Goal: Information Seeking & Learning: Learn about a topic

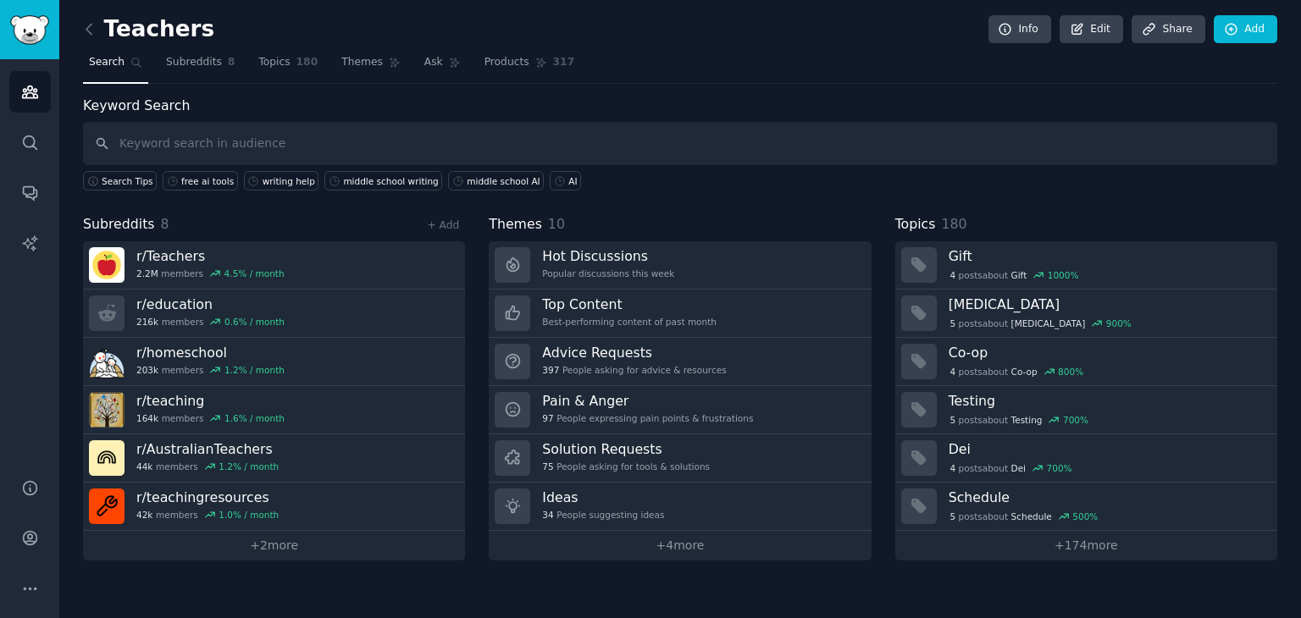
click at [351, 137] on input "text" at bounding box center [680, 143] width 1194 height 43
type input "AI"
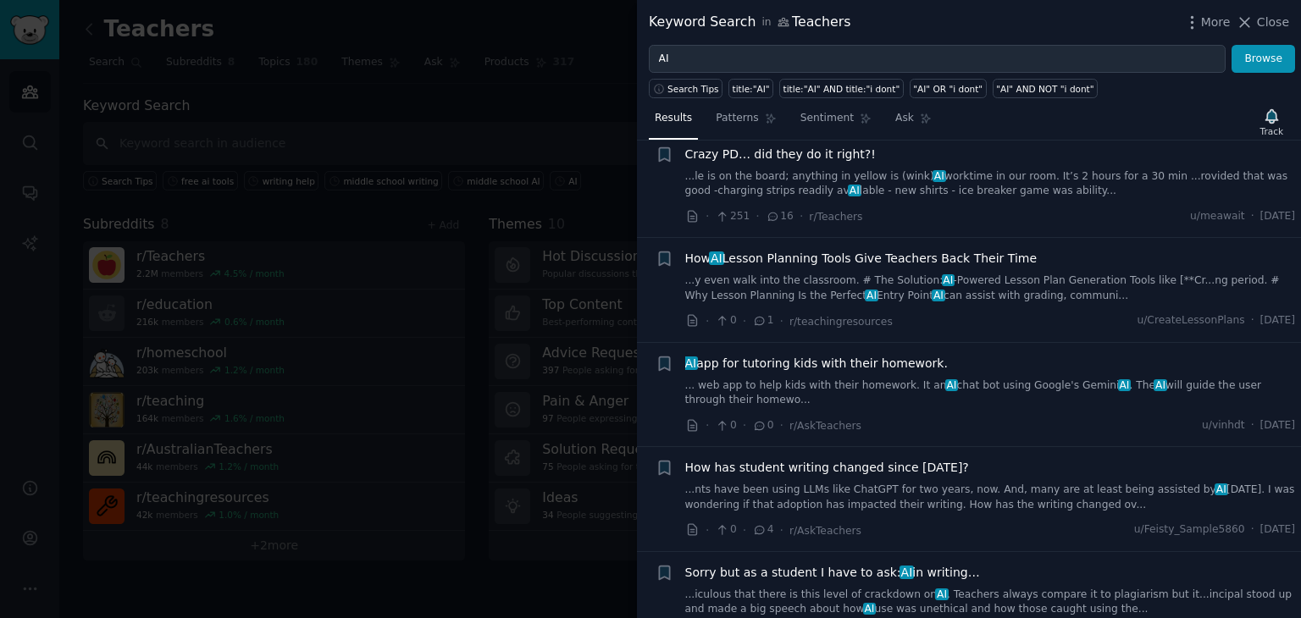
scroll to position [474, 0]
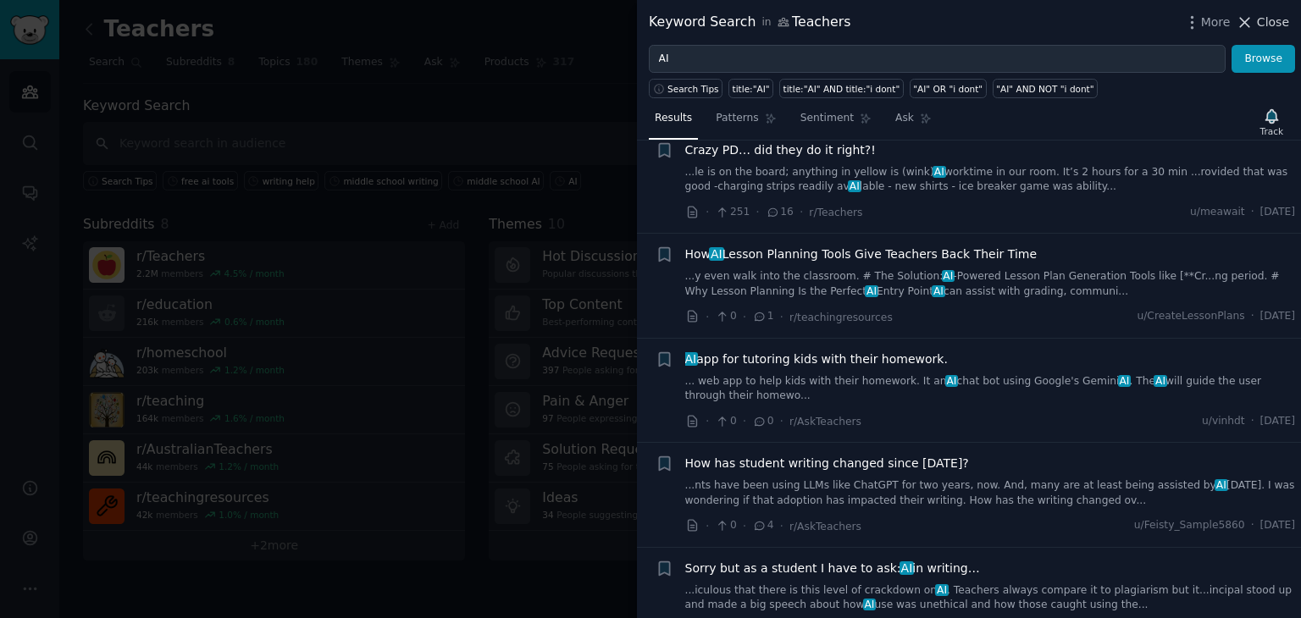
click at [1279, 25] on span "Close" at bounding box center [1273, 23] width 32 height 18
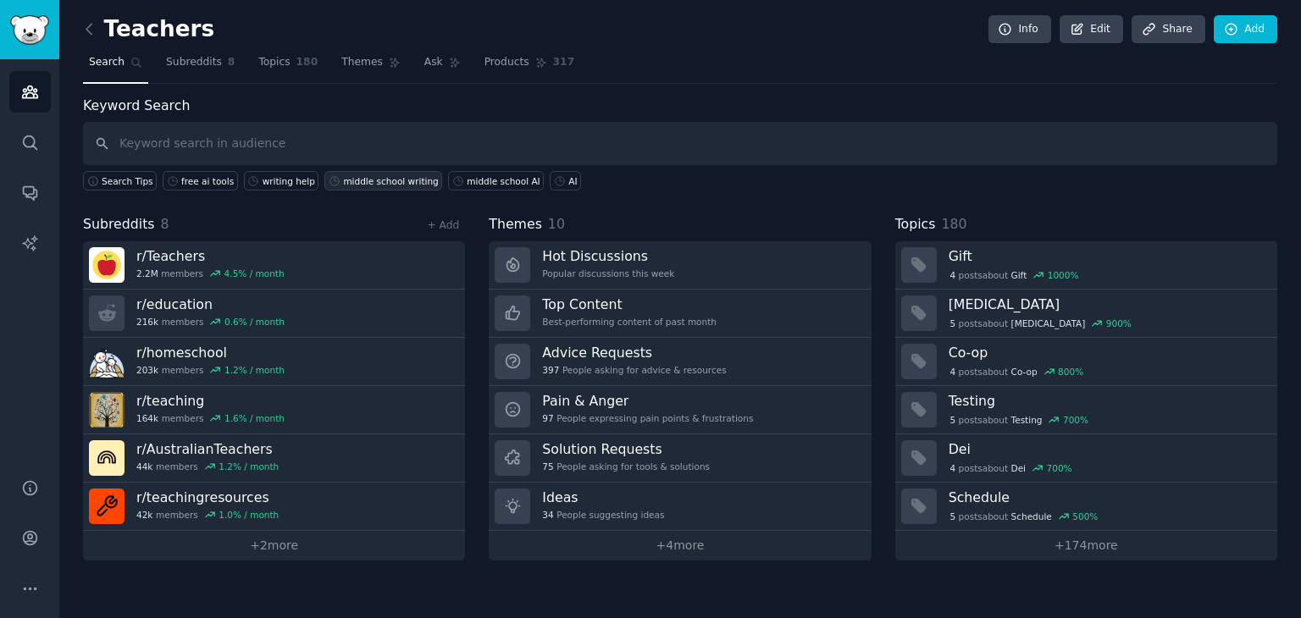
click at [349, 180] on div "middle school writing" at bounding box center [390, 181] width 95 height 12
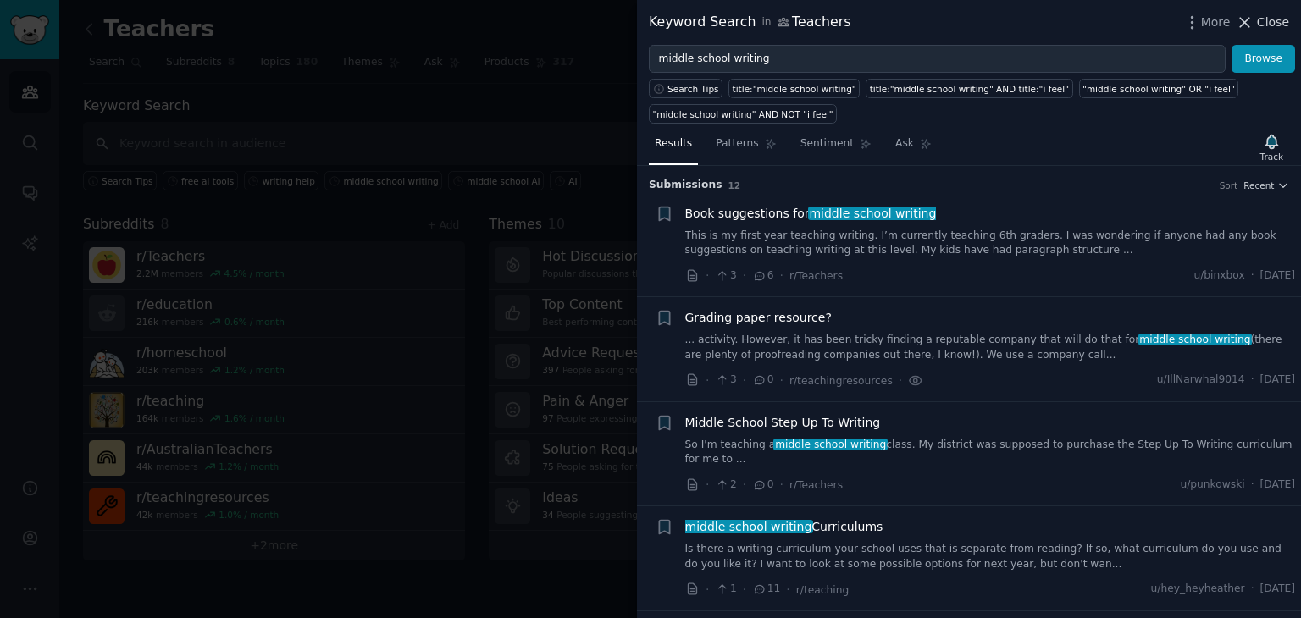
click at [1241, 25] on icon at bounding box center [1245, 23] width 18 height 18
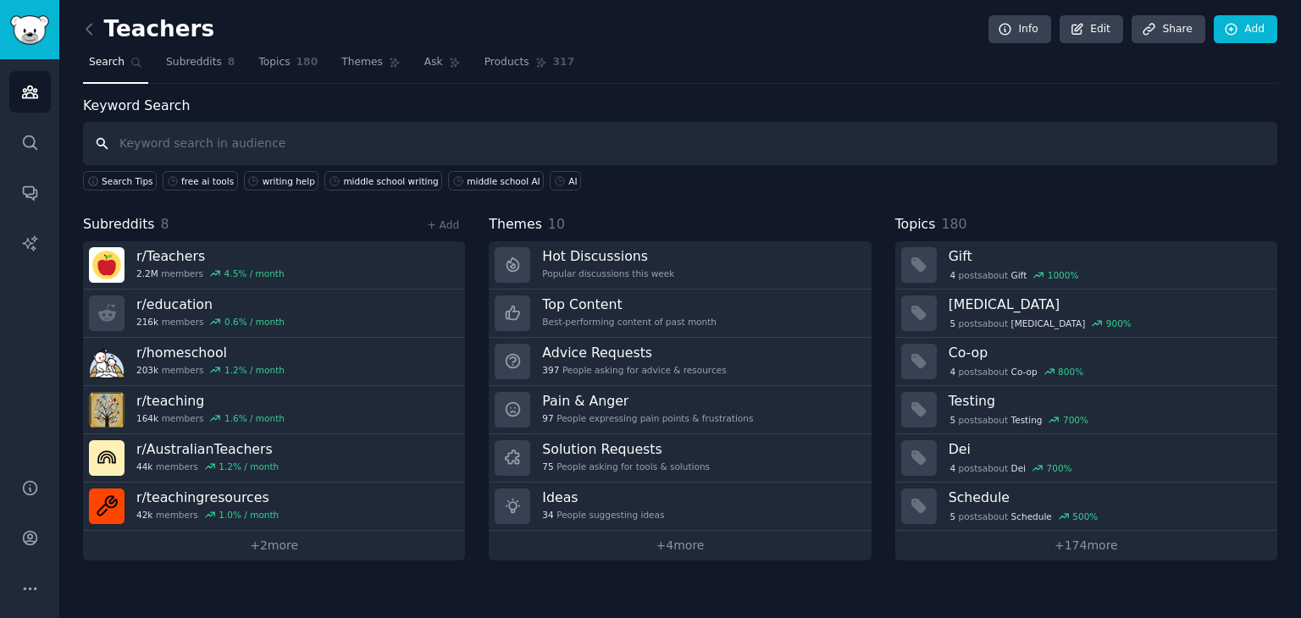
click at [400, 153] on input "text" at bounding box center [680, 143] width 1194 height 43
type input "students and AI"
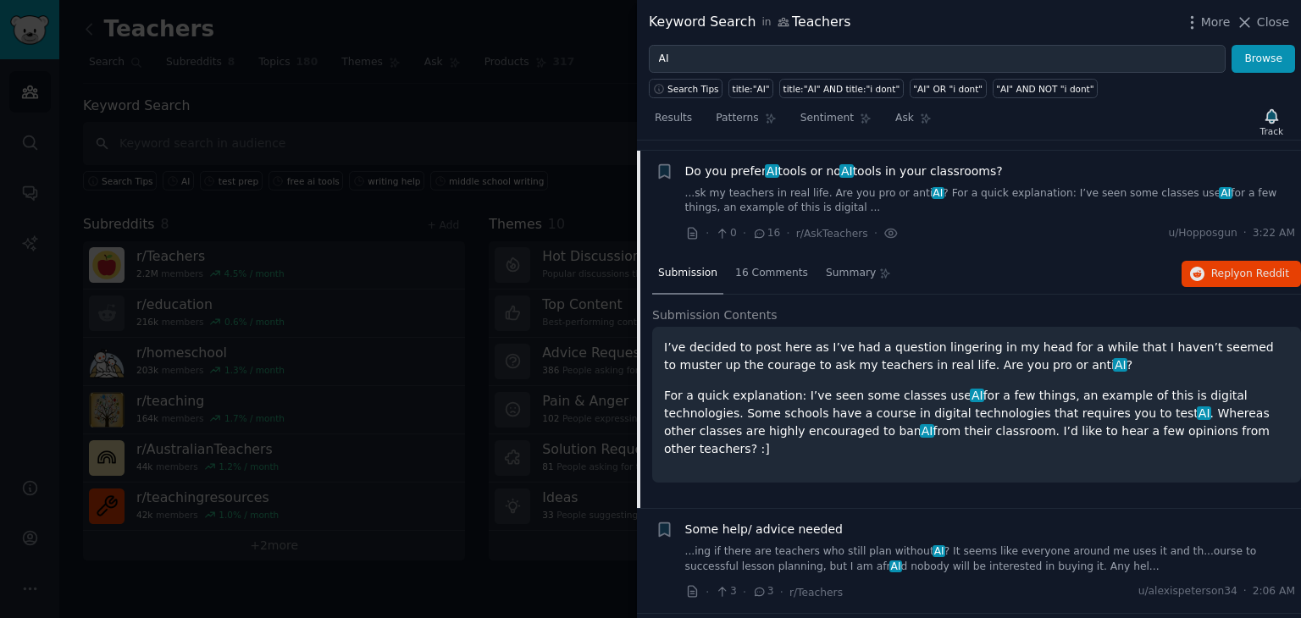
scroll to position [247, 0]
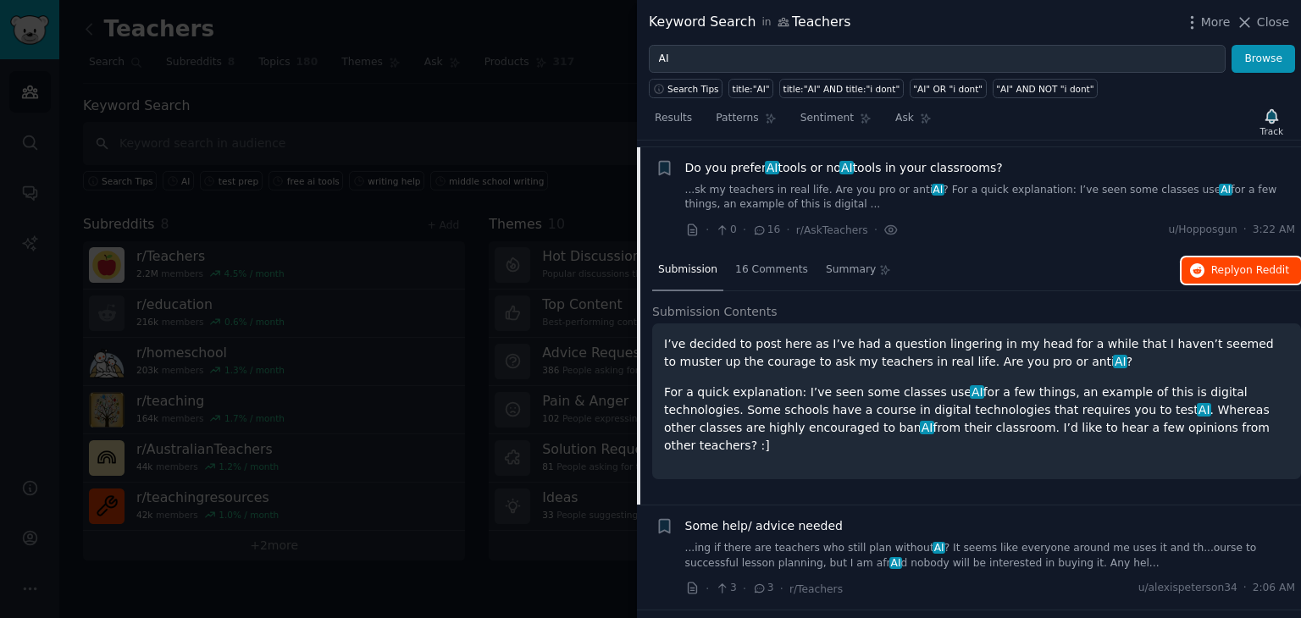
click at [1231, 263] on span "Reply on Reddit" at bounding box center [1250, 270] width 78 height 15
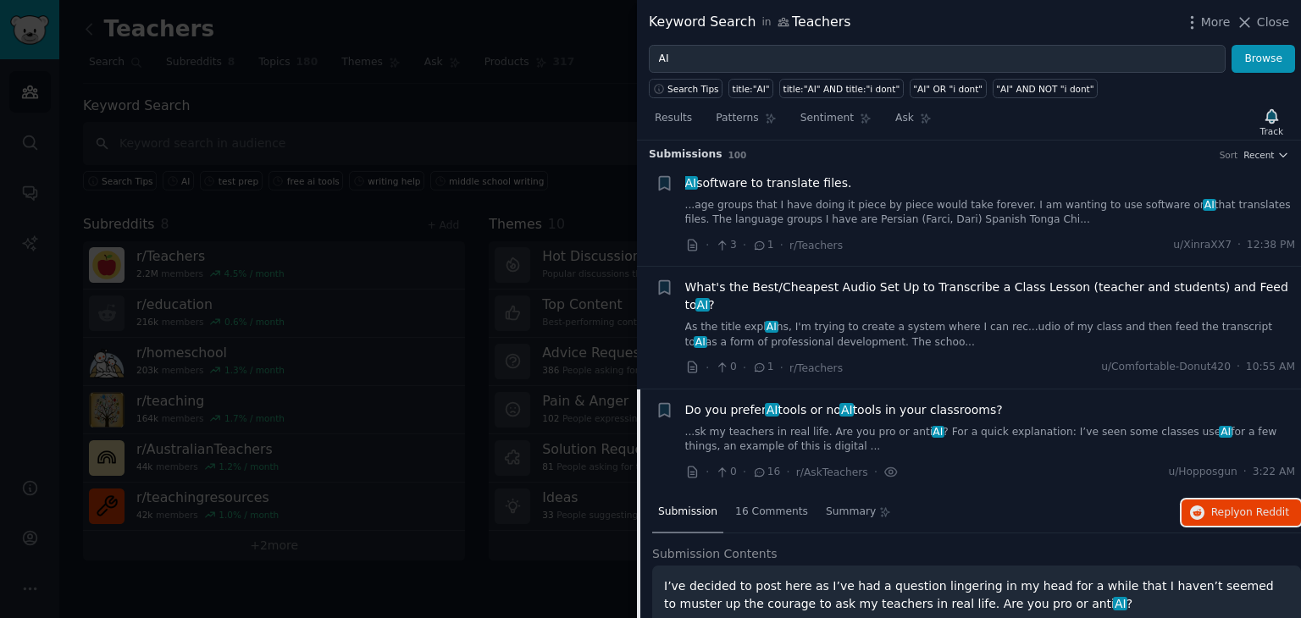
scroll to position [0, 0]
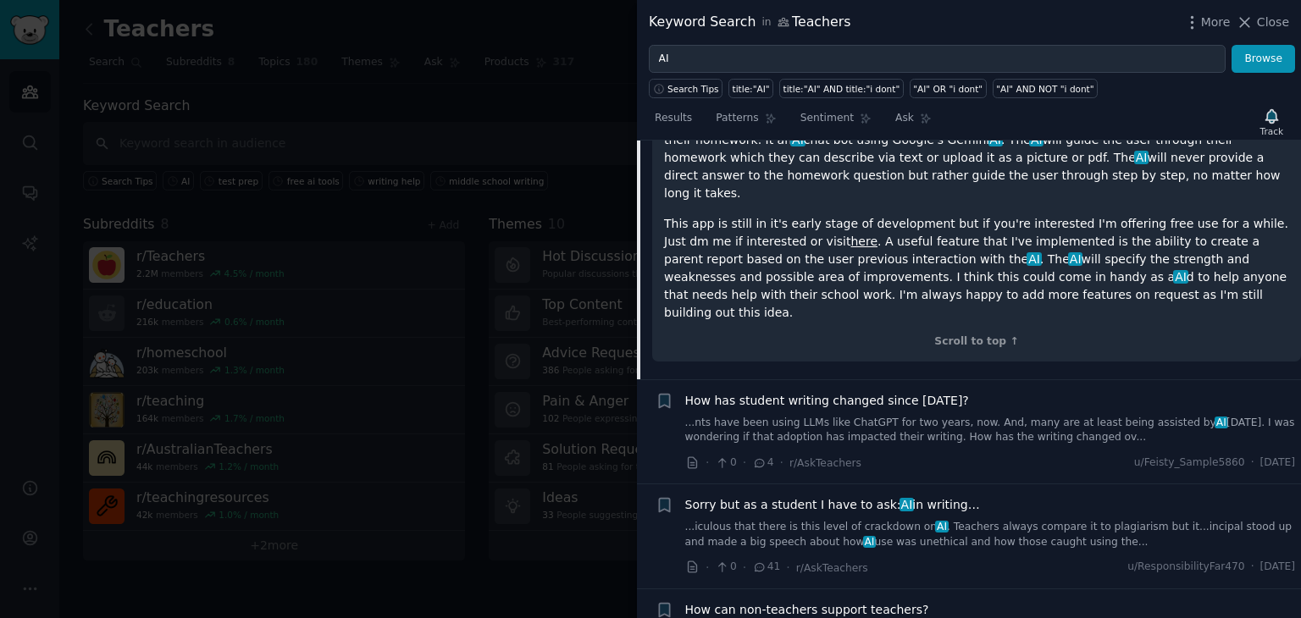
scroll to position [898, 0]
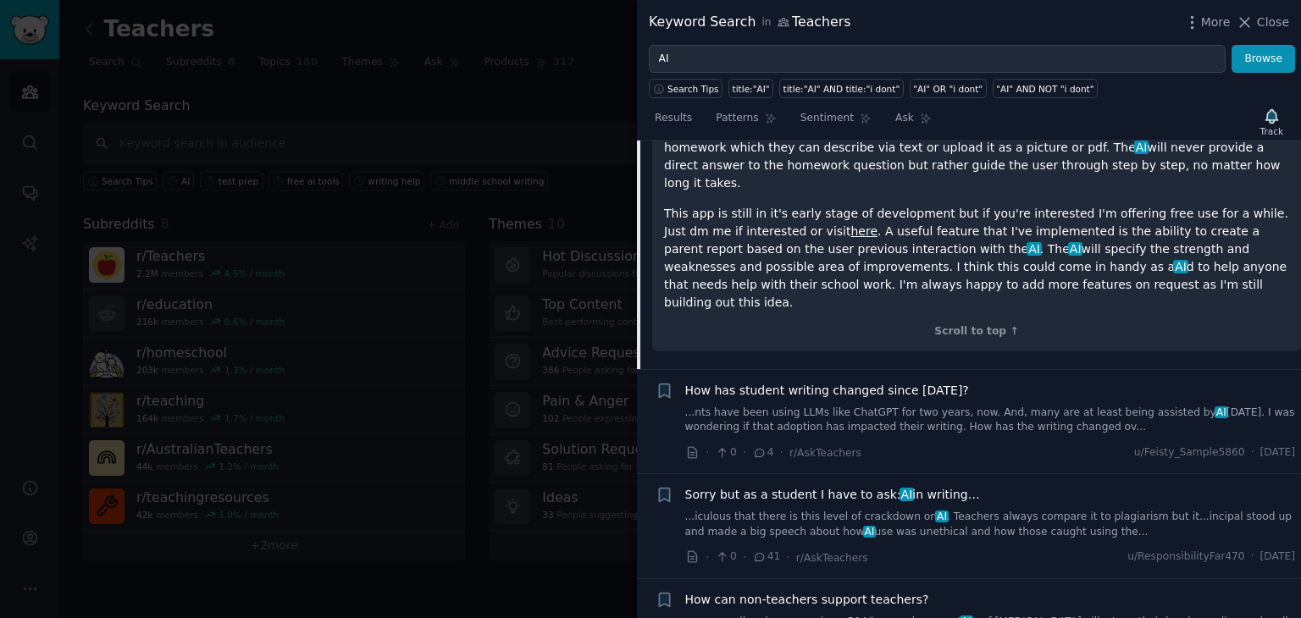
click at [988, 324] on div "Scroll to top ↑" at bounding box center [976, 331] width 625 height 15
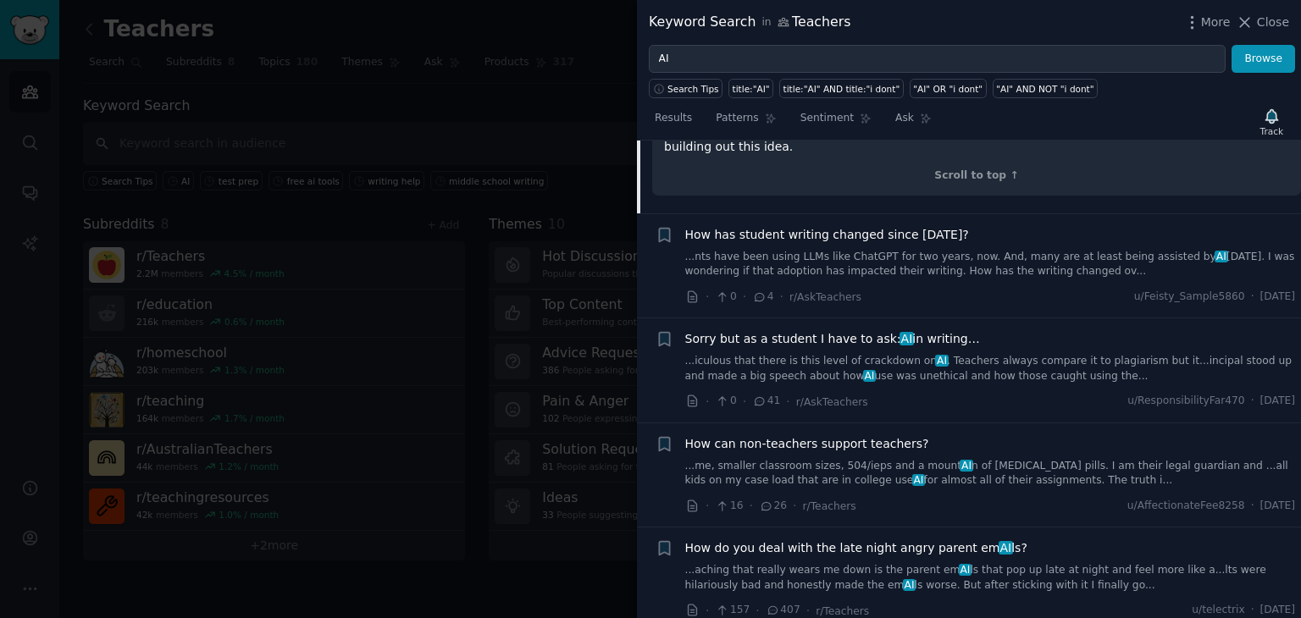
scroll to position [1058, 0]
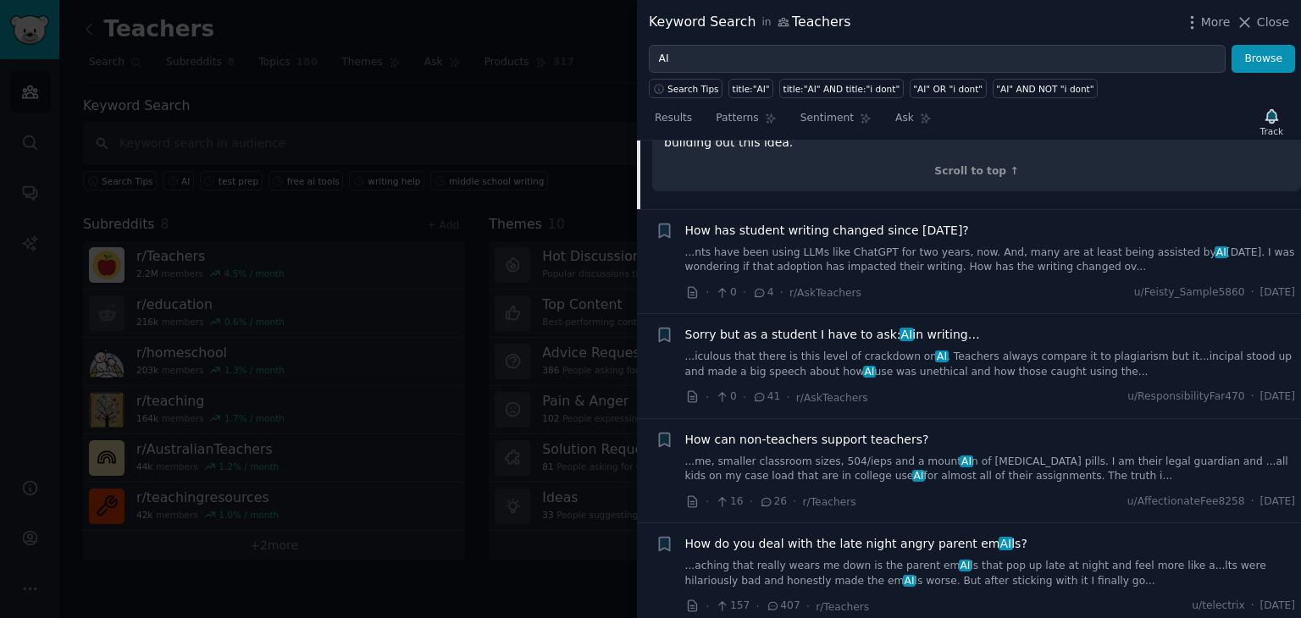
drag, startPoint x: 792, startPoint y: 265, endPoint x: 799, endPoint y: 283, distance: 19.0
click at [799, 314] on li "+ Sorry but as a student I have to ask: AI in writing… ...iculous that there is…" at bounding box center [969, 366] width 664 height 104
click at [799, 326] on span "Sorry but as a student I have to ask: AI in writing…" at bounding box center [832, 335] width 295 height 18
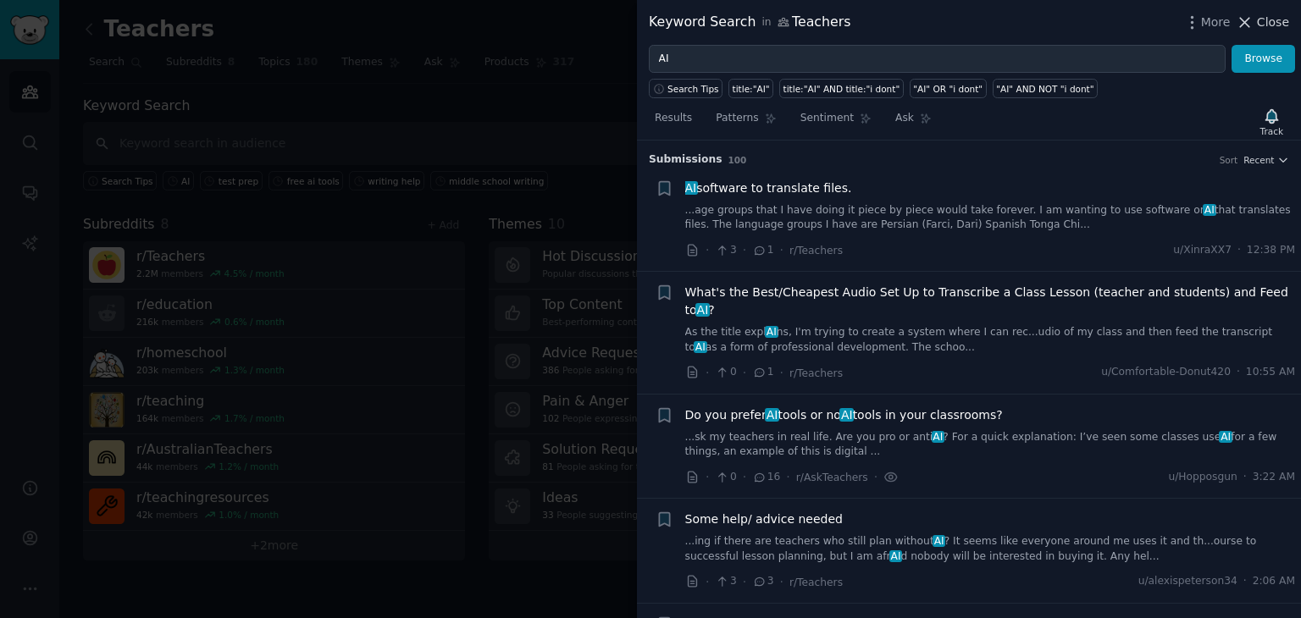
click at [1260, 18] on span "Close" at bounding box center [1273, 23] width 32 height 18
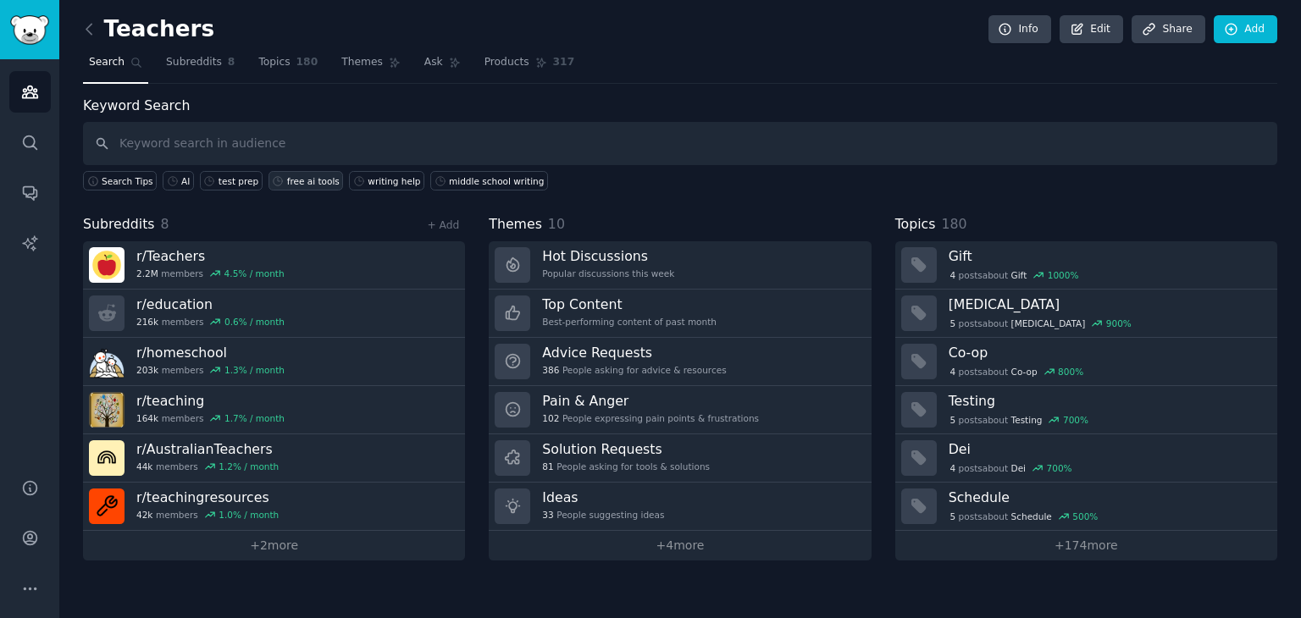
click at [312, 179] on div "free ai tools" at bounding box center [313, 181] width 53 height 12
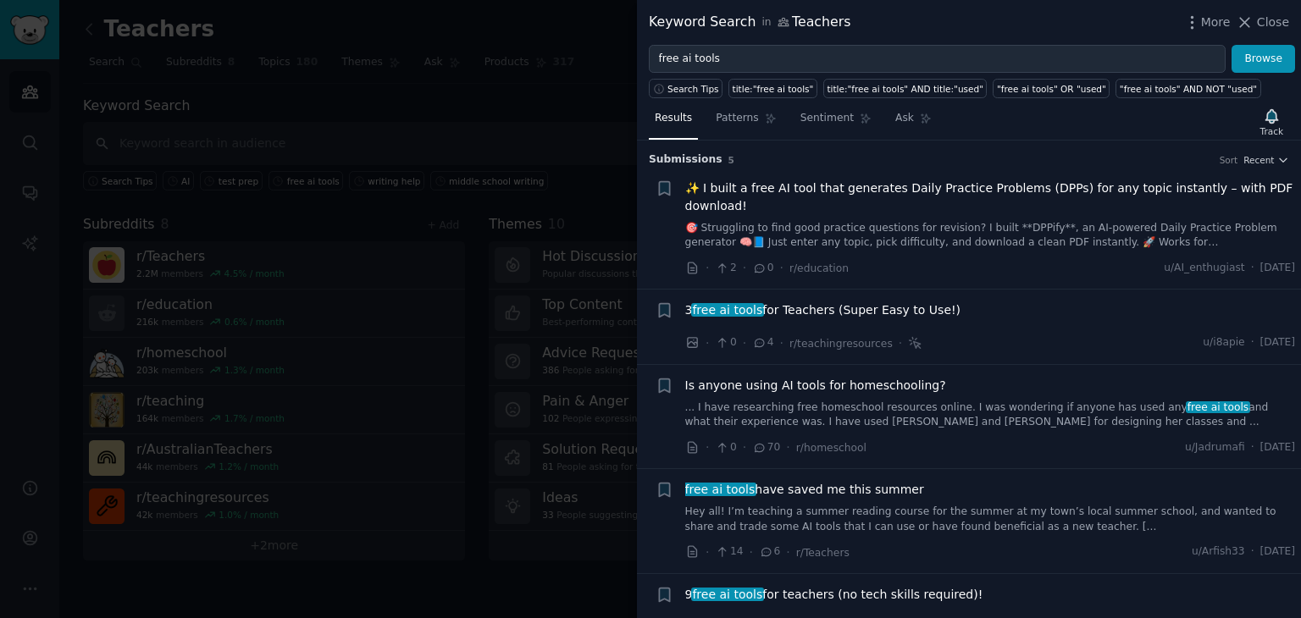
click at [767, 313] on span "3 free ai tools for Teachers (Super Easy to Use!)" at bounding box center [823, 311] width 276 height 18
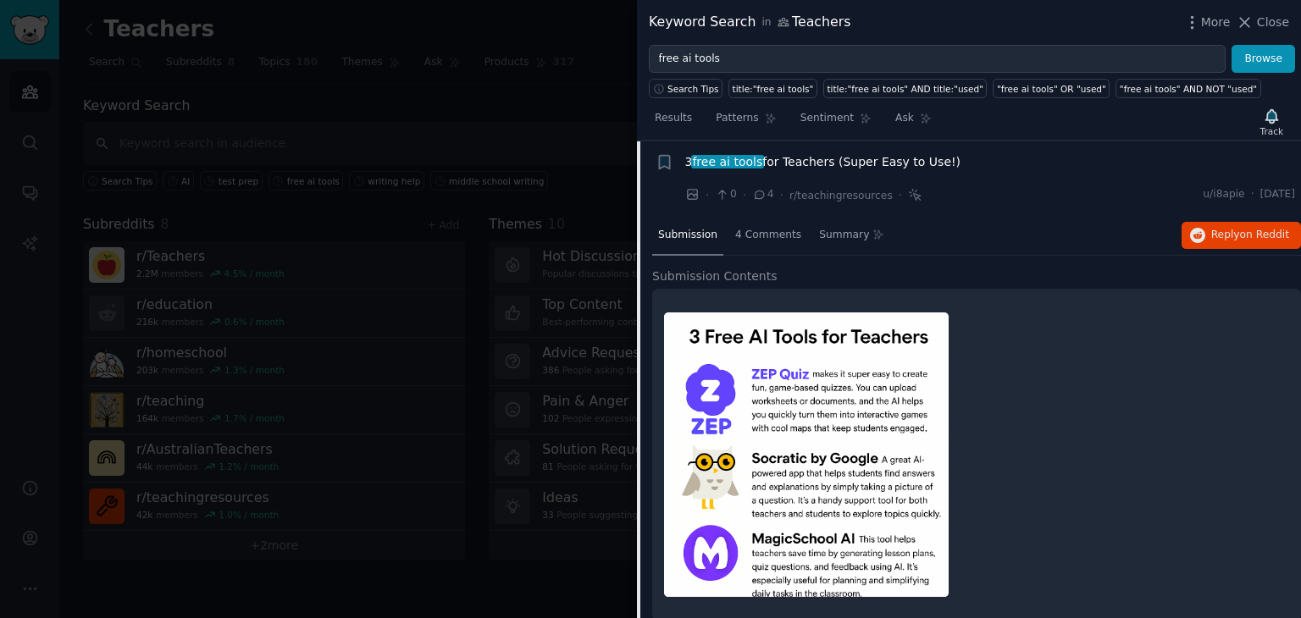
scroll to position [149, 0]
click at [1262, 23] on span "Close" at bounding box center [1273, 23] width 32 height 18
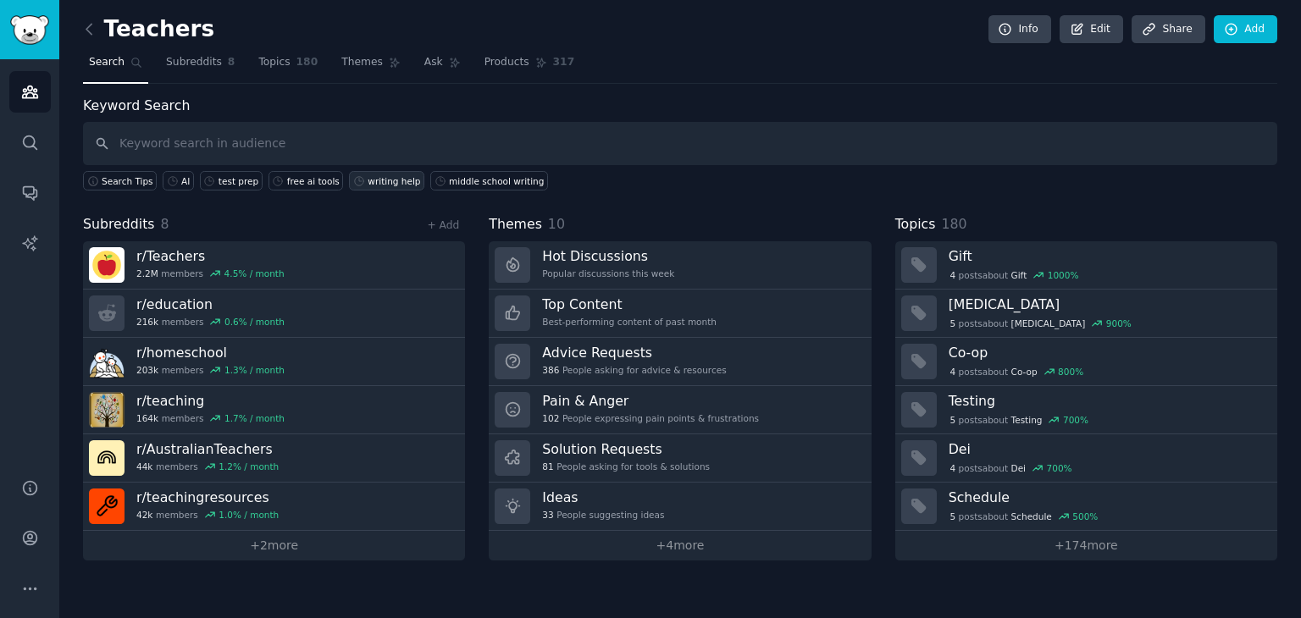
click at [368, 177] on div "writing help" at bounding box center [394, 181] width 53 height 12
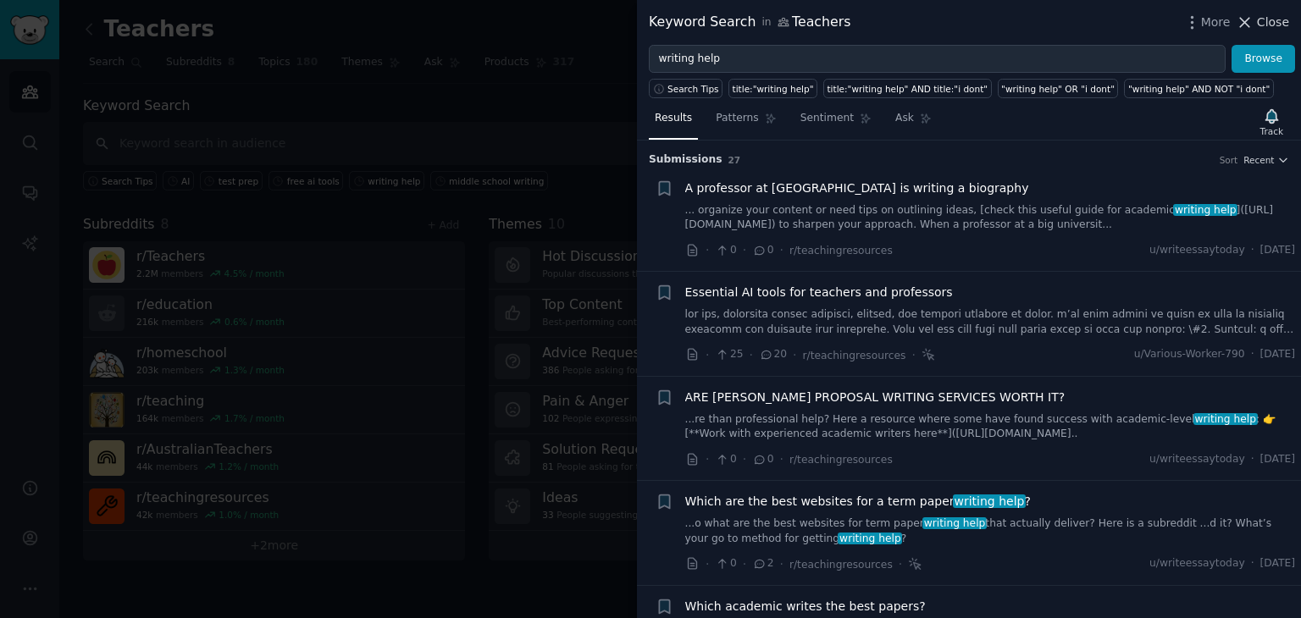
click at [1245, 21] on icon at bounding box center [1245, 23] width 18 height 18
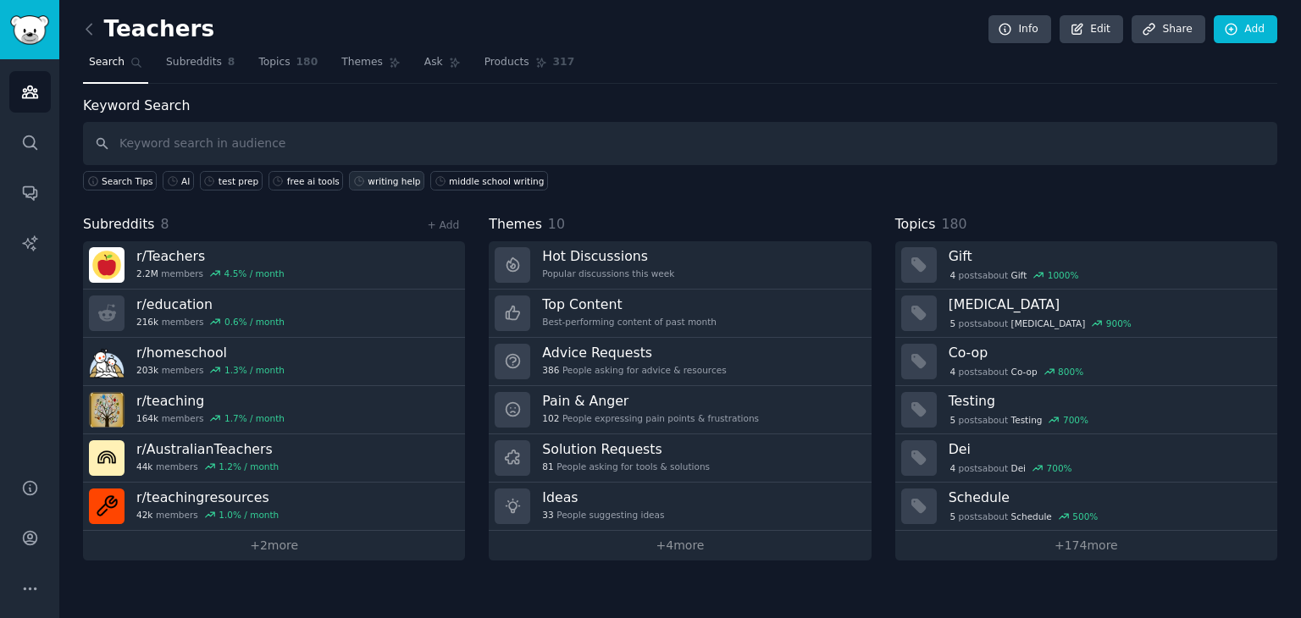
click at [388, 180] on div "writing help" at bounding box center [394, 181] width 53 height 12
